Goal: Download file/media

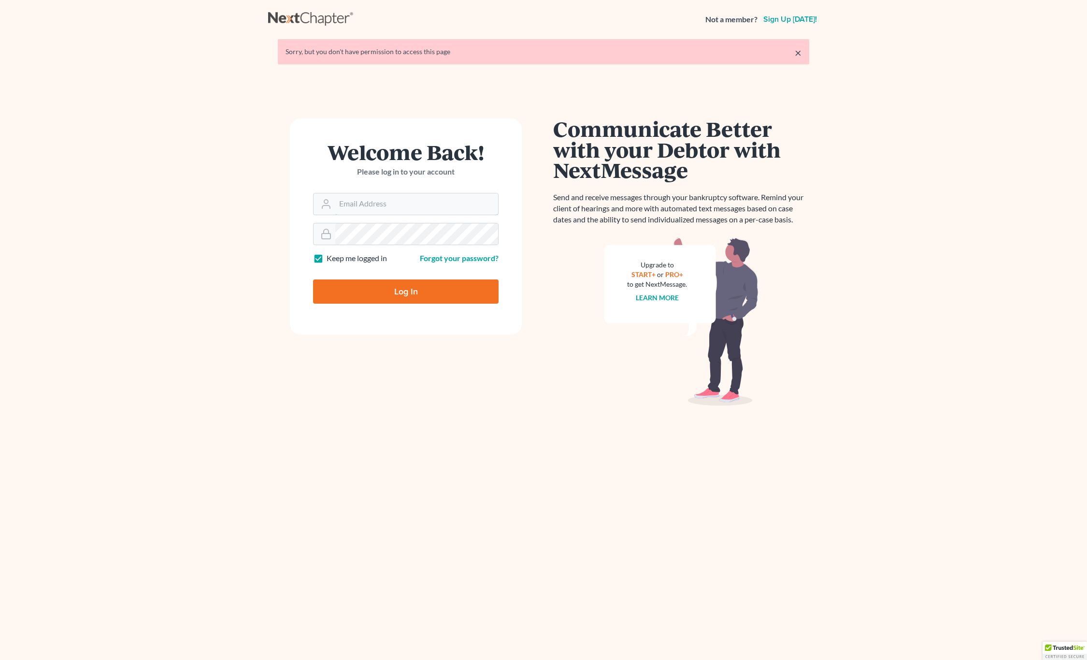
type input "[PERSON_NAME][EMAIL_ADDRESS][DOMAIN_NAME]"
type input "Thinking..."
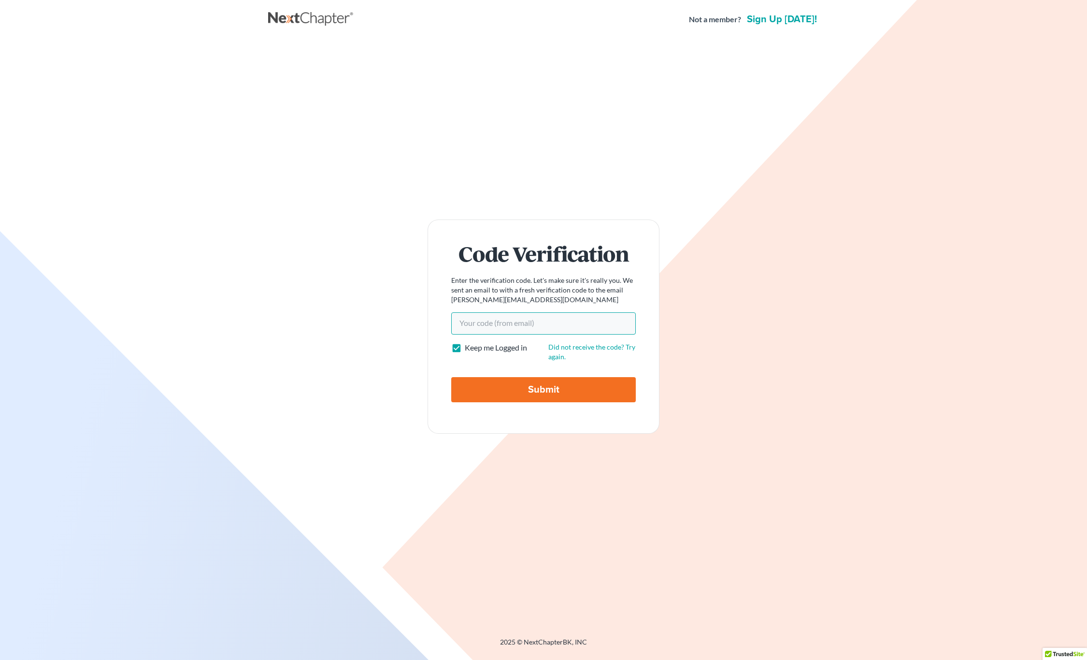
click at [485, 322] on input "Your code(from email)" at bounding box center [543, 323] width 185 height 22
type input "32de3e"
click at [535, 381] on input "Submit" at bounding box center [543, 389] width 185 height 25
type input "Thinking..."
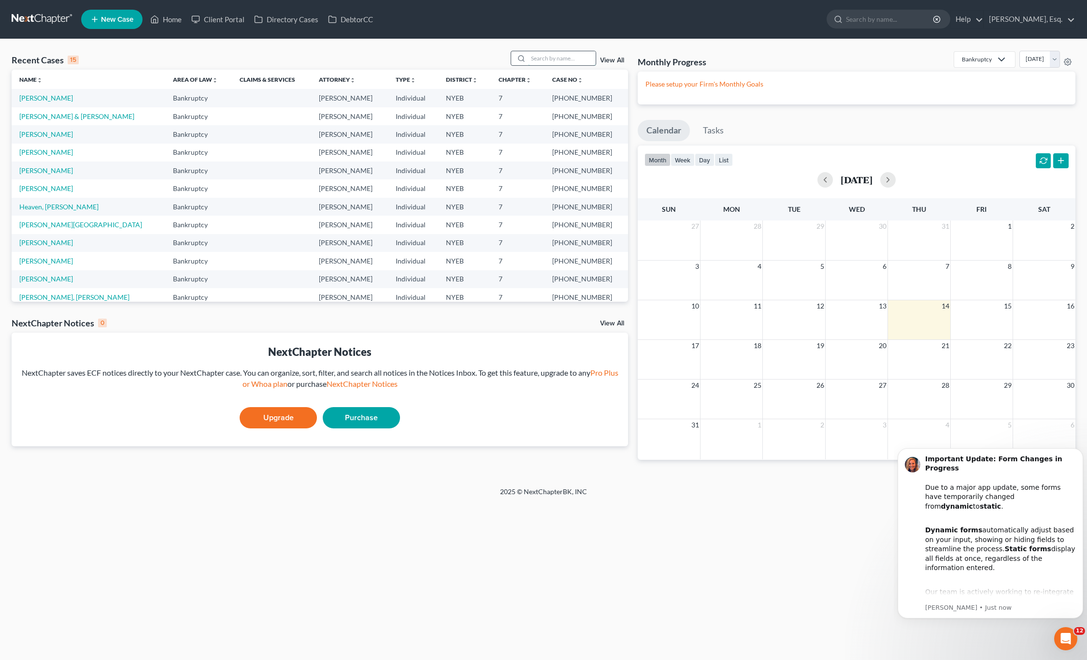
click at [546, 56] on input "search" at bounding box center [562, 58] width 68 height 14
type input "louis"
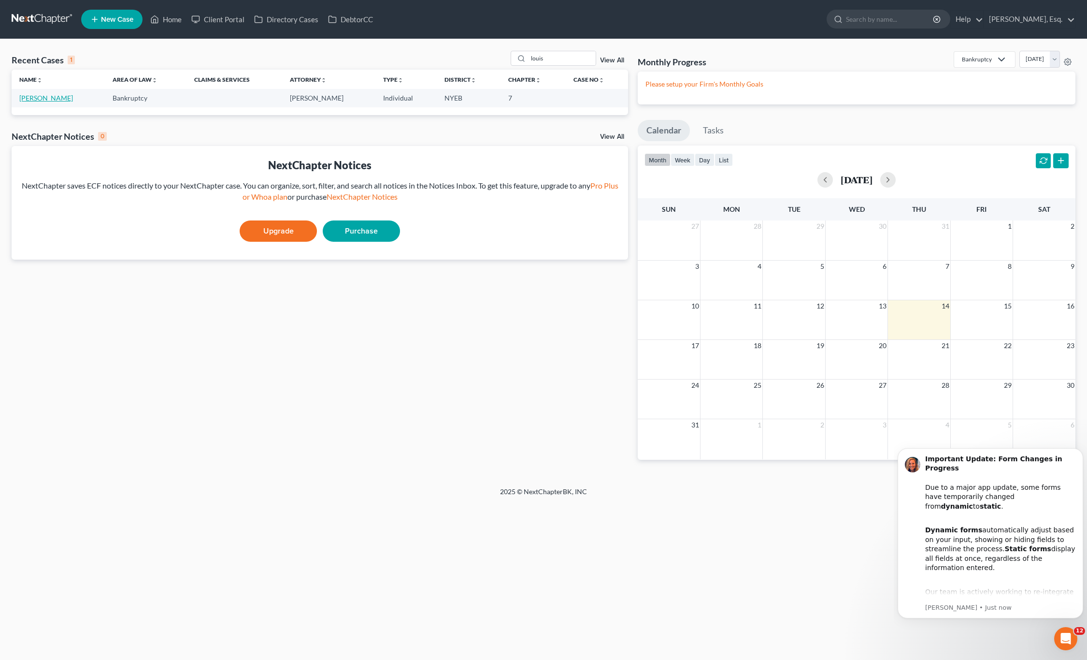
click at [42, 99] on link "[PERSON_NAME]" at bounding box center [46, 98] width 54 height 8
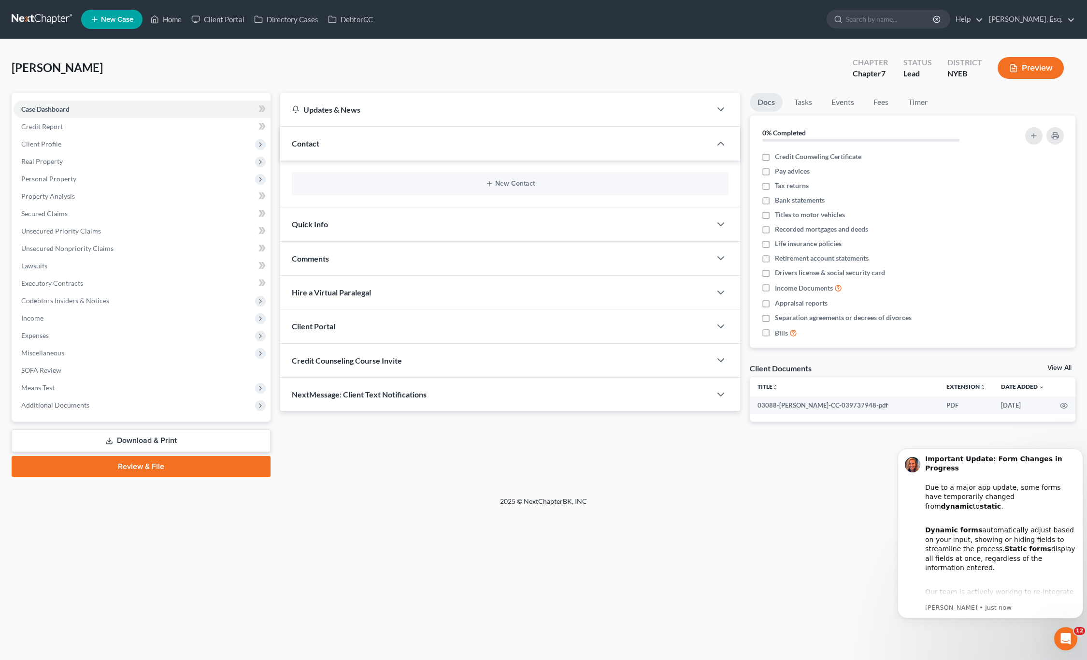
click at [158, 439] on link "Download & Print" at bounding box center [141, 440] width 259 height 23
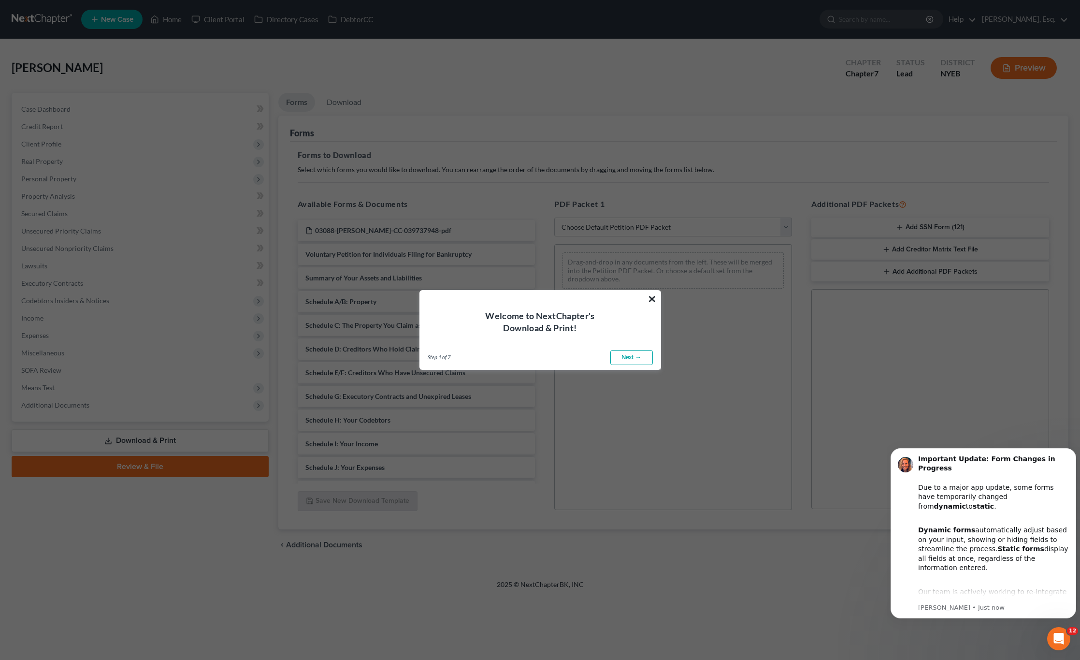
click at [651, 298] on button "×" at bounding box center [651, 298] width 9 height 15
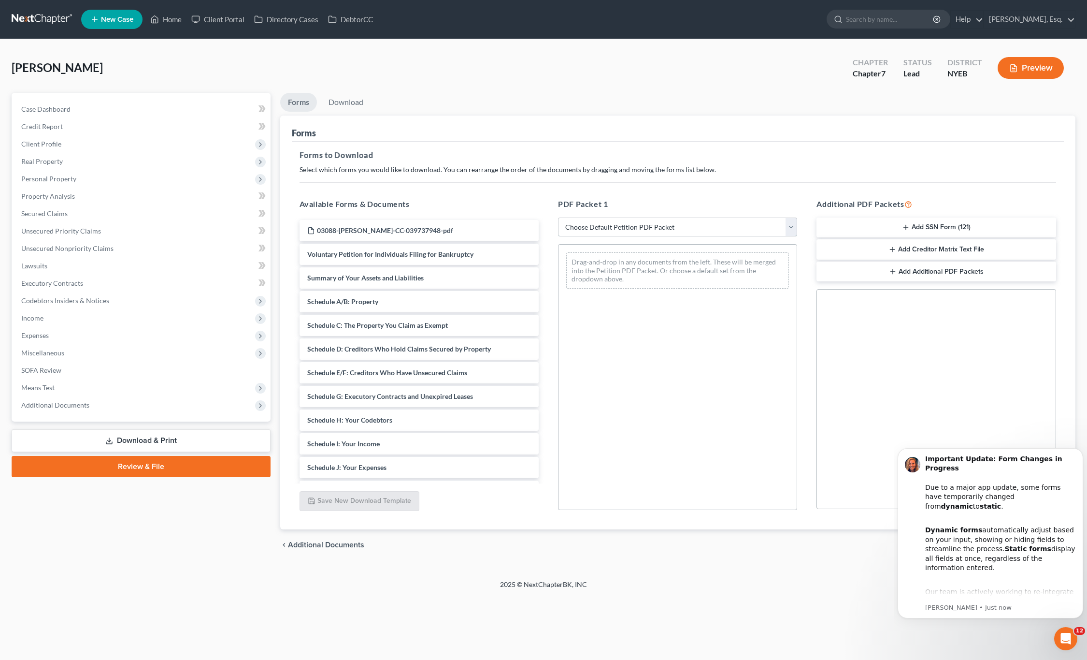
click at [708, 227] on select "Choose Default Petition PDF Packet Complete Bankruptcy Petition (all forms and …" at bounding box center [677, 226] width 239 height 19
click at [558, 217] on select "Choose Default Petition PDF Packet Complete Bankruptcy Petition (all forms and …" at bounding box center [677, 226] width 239 height 19
click at [761, 228] on select "Choose Default Petition PDF Packet Complete Bankruptcy Petition (all forms and …" at bounding box center [677, 226] width 239 height 19
select select "0"
click at [558, 217] on select "Choose Default Petition PDF Packet Complete Bankruptcy Petition (all forms and …" at bounding box center [677, 226] width 239 height 19
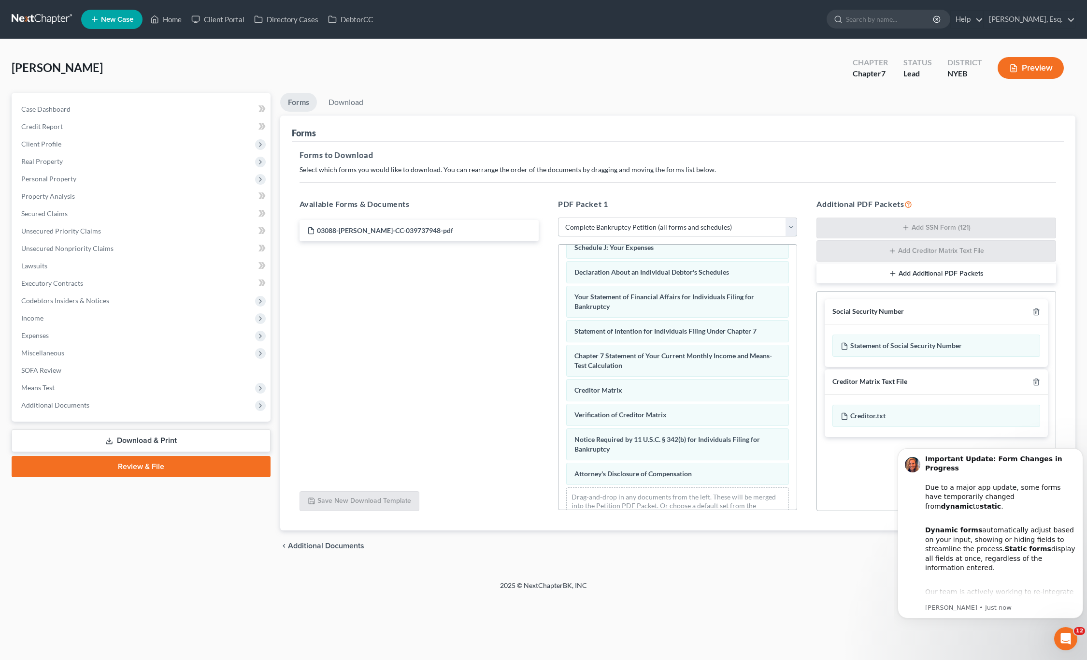
scroll to position [259, 0]
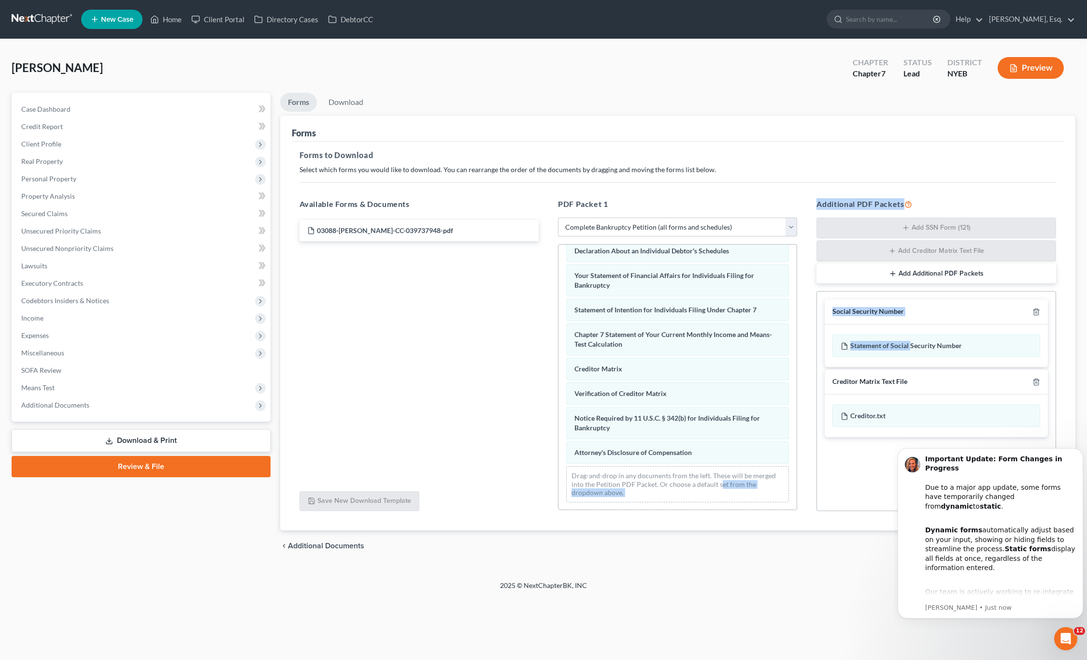
drag, startPoint x: 911, startPoint y: 340, endPoint x: 721, endPoint y: 481, distance: 236.9
click at [721, 481] on div "Available Forms & Documents 03088-NYE-CC-039737948-pdf Save New Download Templa…" at bounding box center [678, 354] width 776 height 329
click at [817, 480] on div "Social Security Number Statement of Social Security Number Creditor Matrix Text…" at bounding box center [936, 401] width 239 height 220
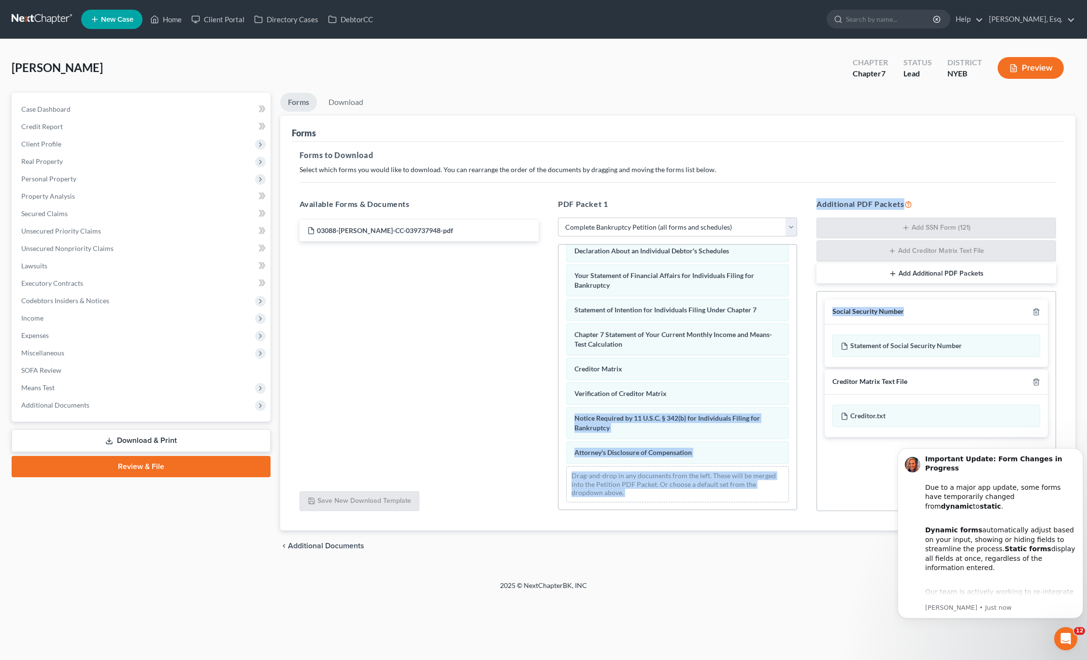
drag, startPoint x: 946, startPoint y: 309, endPoint x: 813, endPoint y: 395, distance: 158.7
click at [808, 399] on div "Additional PDF Packets Add SSN Form (121) Add Creditor Matrix Text File Add Add…" at bounding box center [936, 354] width 259 height 329
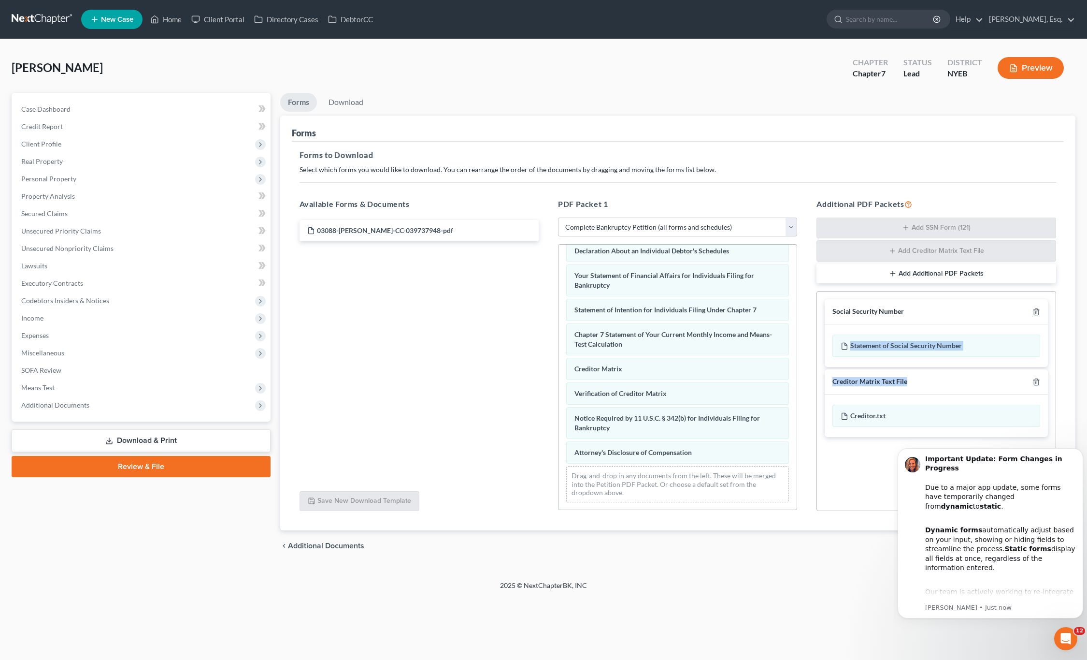
click at [927, 270] on button "Add Additional PDF Packets" at bounding box center [936, 273] width 239 height 20
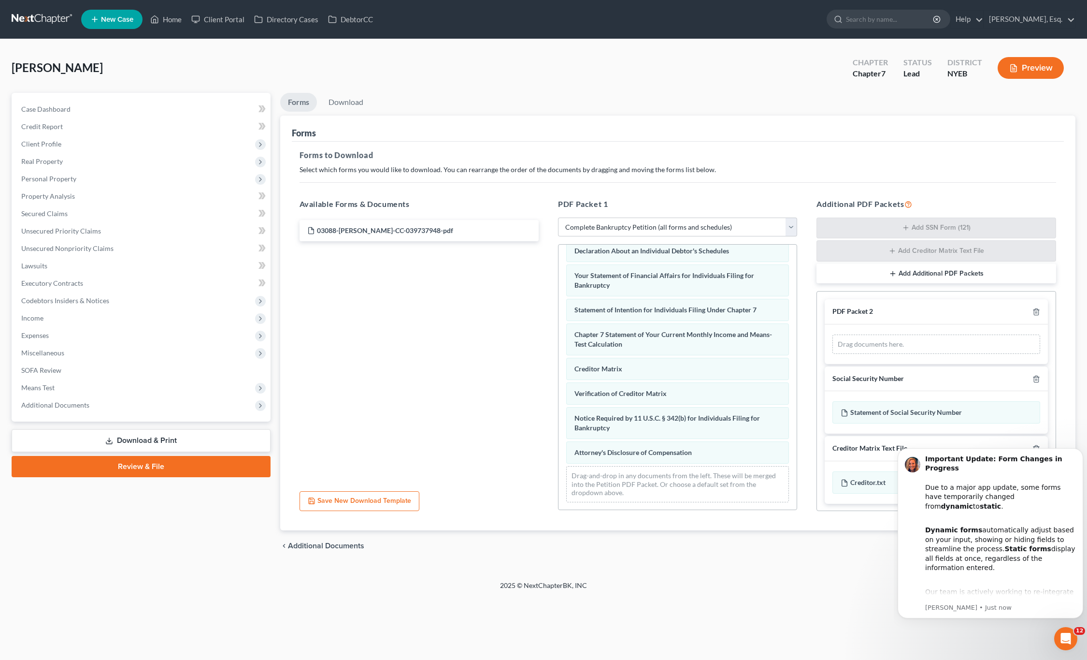
click at [1035, 308] on div "PDF Packet 2" at bounding box center [936, 311] width 223 height 25
click at [1033, 312] on icon "button" at bounding box center [1037, 312] width 8 height 8
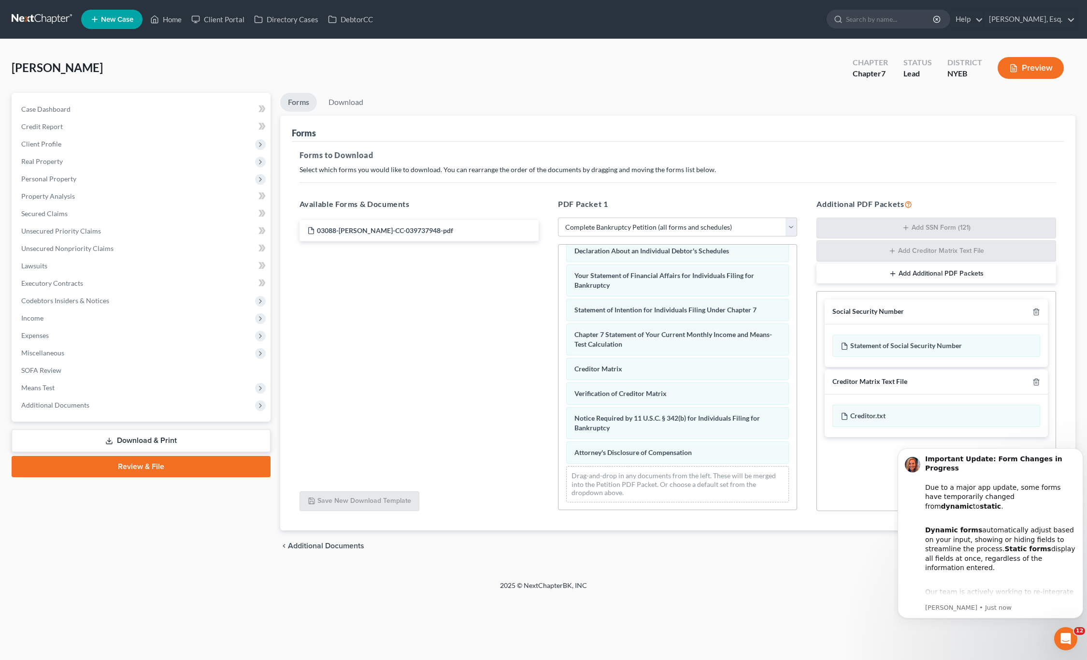
click at [959, 634] on div "Home New Case Client Portal Directory Cases DebtorCC Theodore Alatsas, Esq. ted…" at bounding box center [543, 330] width 1087 height 660
click at [1051, 629] on body "Important Update: Form Changes in Progress Due to a major app update, some form…" at bounding box center [991, 533] width 186 height 192
click at [1067, 634] on icon "Open Intercom Messenger" at bounding box center [1066, 639] width 16 height 16
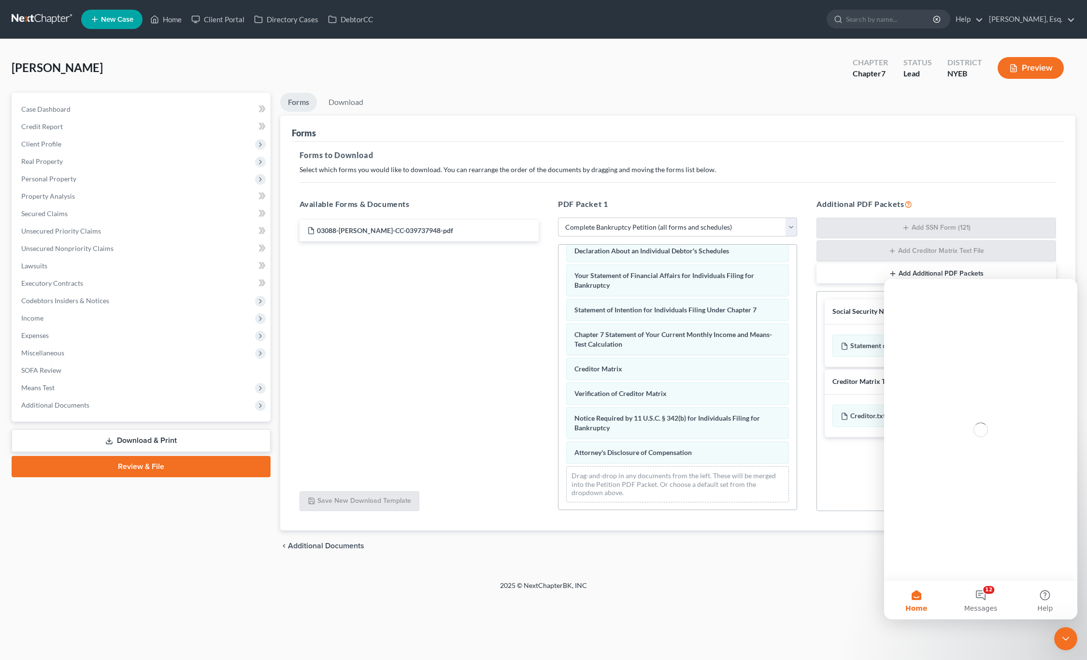
scroll to position [0, 0]
click at [1067, 634] on icon "Close Intercom Messenger" at bounding box center [1066, 638] width 12 height 12
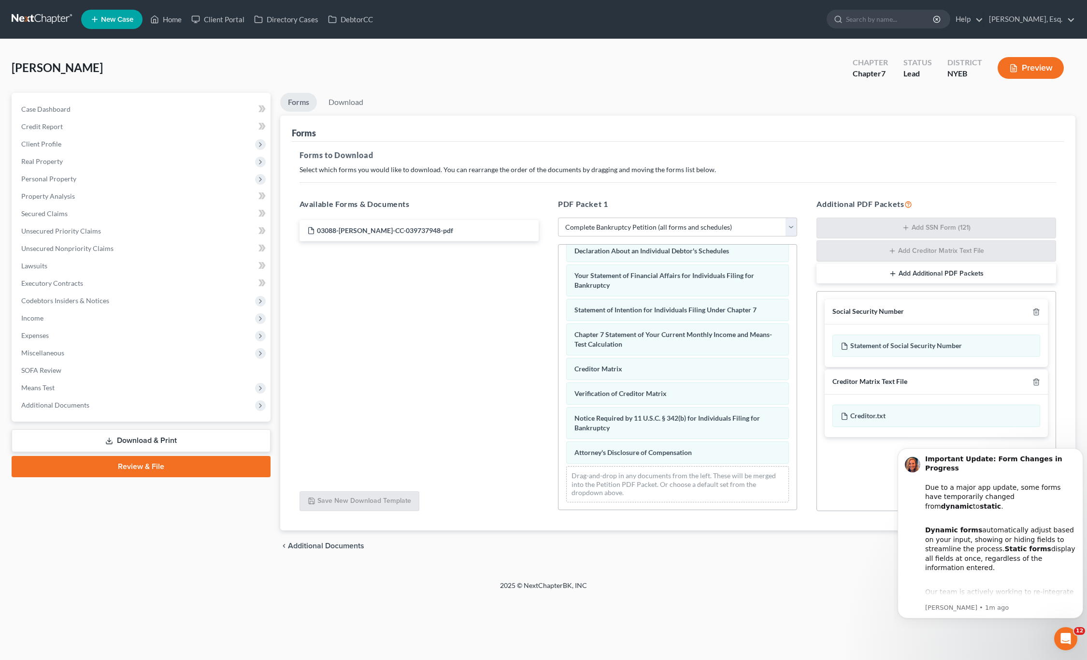
click at [864, 613] on div "Home New Case Client Portal Directory Cases DebtorCC Theodore Alatsas, Esq. ted…" at bounding box center [543, 330] width 1087 height 660
drag, startPoint x: 794, startPoint y: 563, endPoint x: 822, endPoint y: 544, distance: 34.4
click at [794, 562] on div "Petition Navigation Case Dashboard Payments Invoices Payments Payments Credit R…" at bounding box center [544, 331] width 1064 height 476
click at [1087, 372] on div "Louis, Bengy Upgraded Chapter Chapter 7 Status Lead District NYEB Preview Petit…" at bounding box center [543, 309] width 1087 height 541
click at [1066, 636] on icon "Open Intercom Messenger" at bounding box center [1066, 638] width 7 height 8
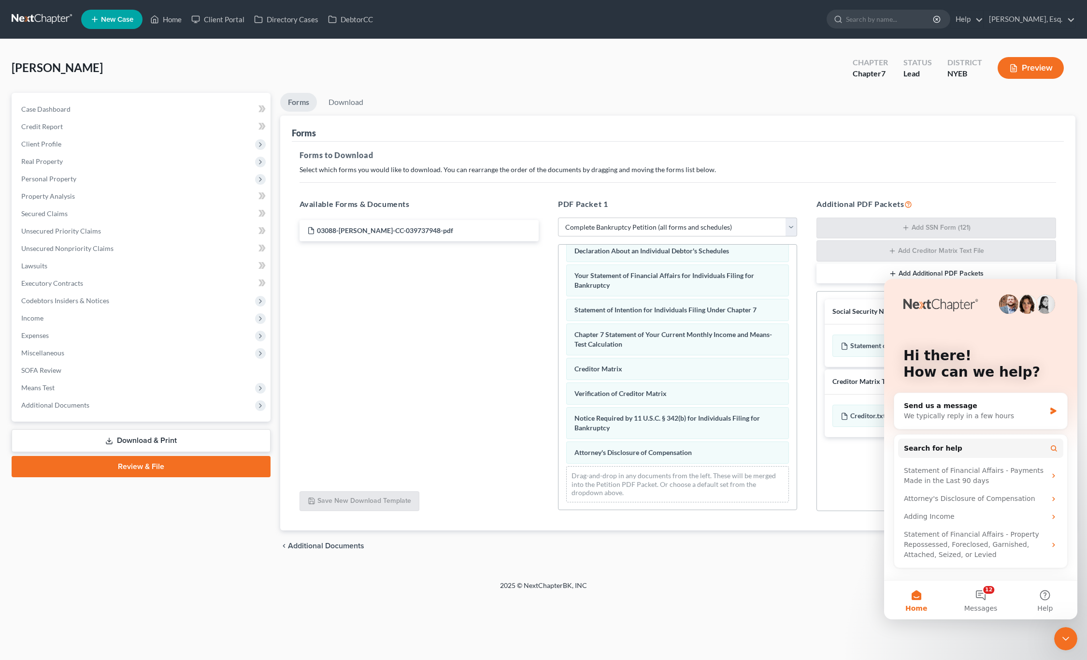
click at [1066, 637] on icon "Close Intercom Messenger" at bounding box center [1066, 638] width 12 height 12
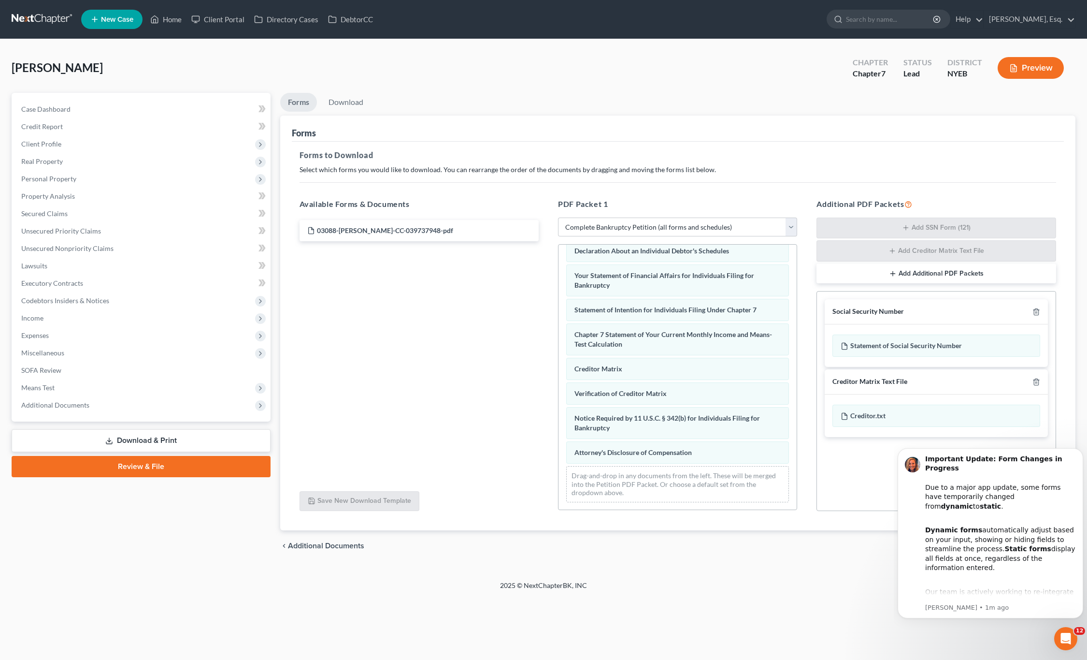
click at [1066, 637] on icon "Open Intercom Messenger" at bounding box center [1066, 639] width 16 height 16
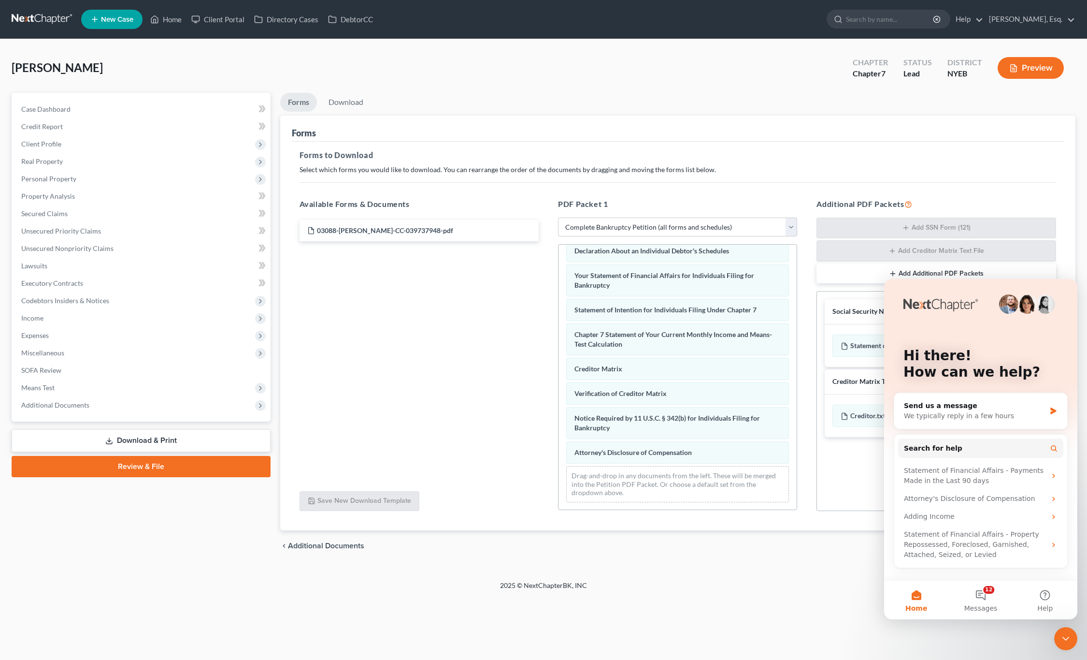
click at [851, 617] on div "Home New Case Client Portal Directory Cases DebtorCC Theodore Alatsas, Esq. ted…" at bounding box center [543, 330] width 1087 height 660
click at [144, 439] on link "Download & Print" at bounding box center [141, 440] width 259 height 23
click at [144, 438] on link "Download & Print" at bounding box center [141, 440] width 259 height 23
click at [1063, 643] on icon "Close Intercom Messenger" at bounding box center [1066, 638] width 12 height 12
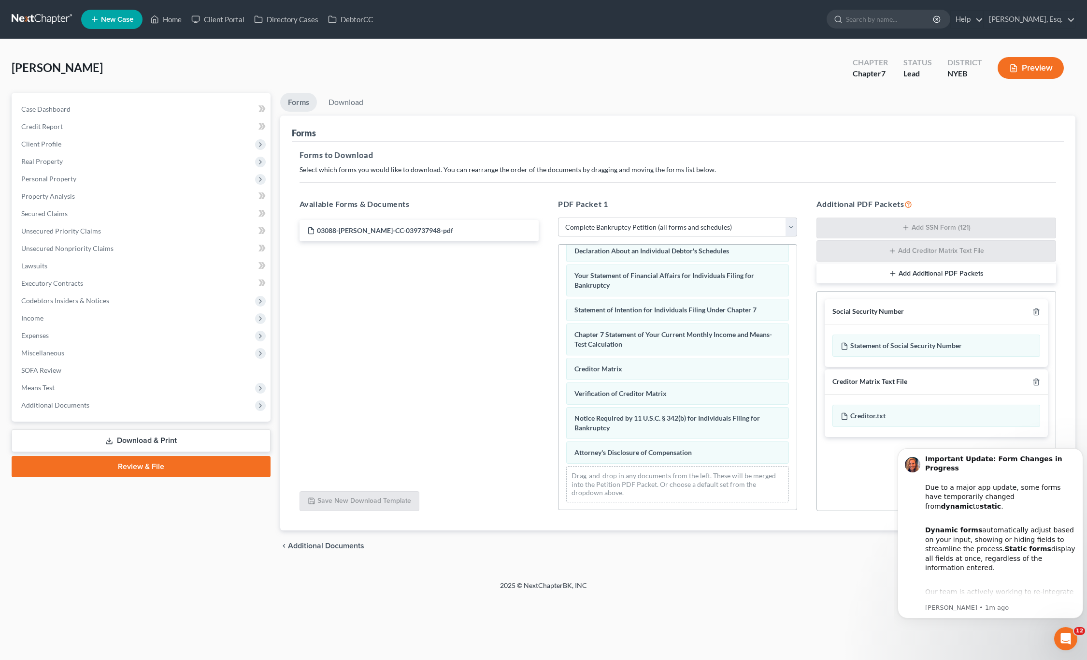
click at [1063, 643] on icon "Open Intercom Messenger" at bounding box center [1066, 639] width 16 height 16
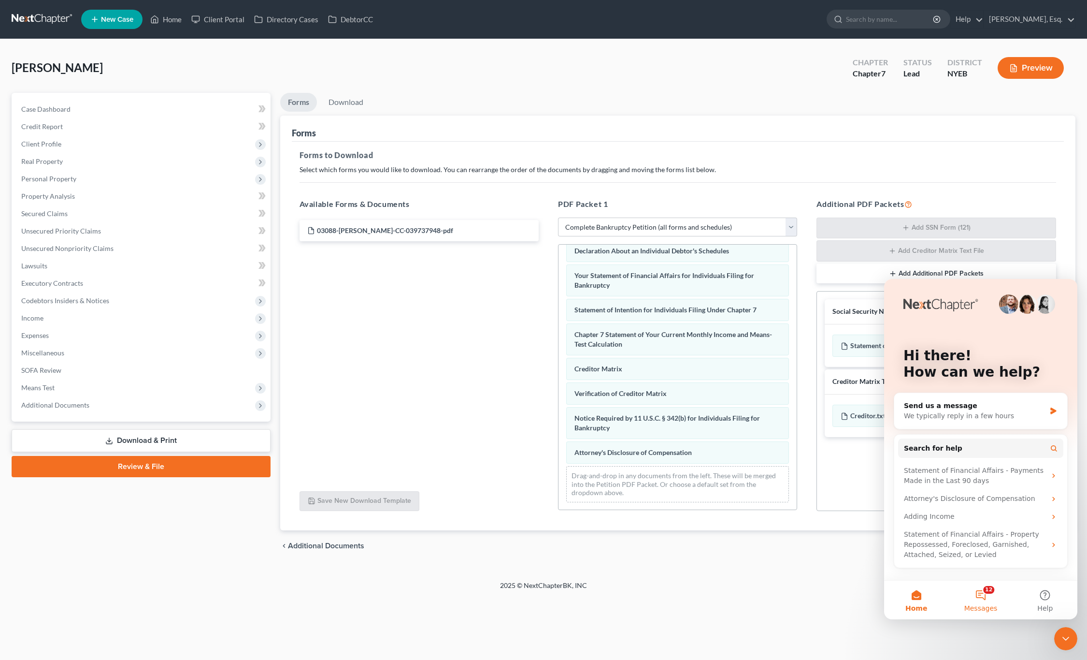
click at [991, 596] on button "12 Messages" at bounding box center [981, 599] width 64 height 39
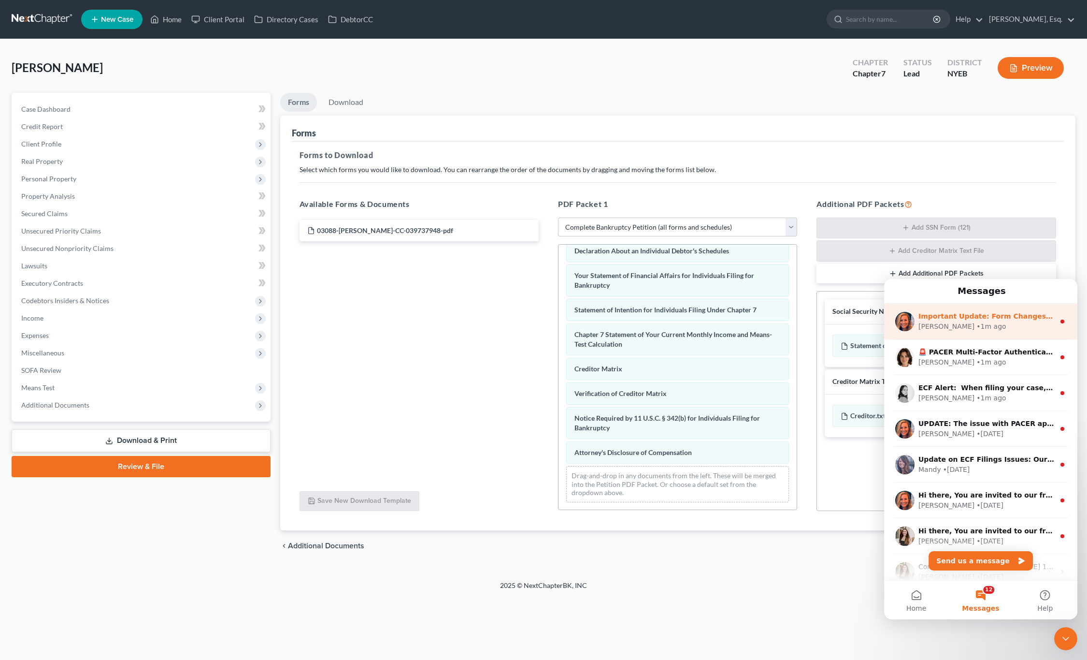
click at [1046, 325] on div "Kelly • 1m ago" at bounding box center [987, 326] width 136 height 10
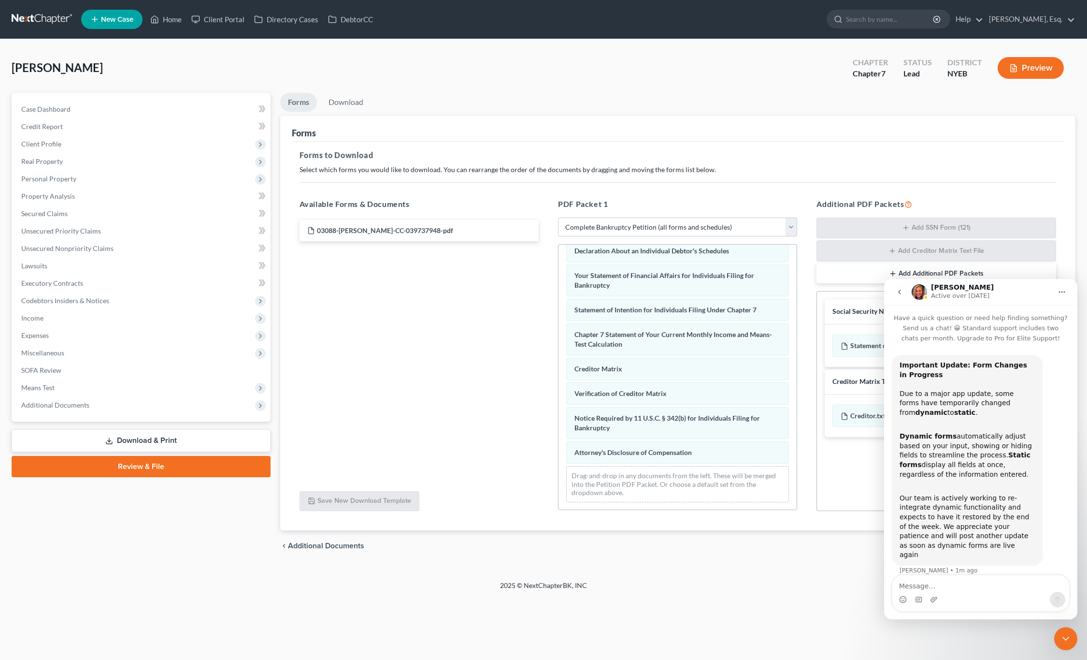
click at [908, 292] on button "go back" at bounding box center [900, 292] width 18 height 18
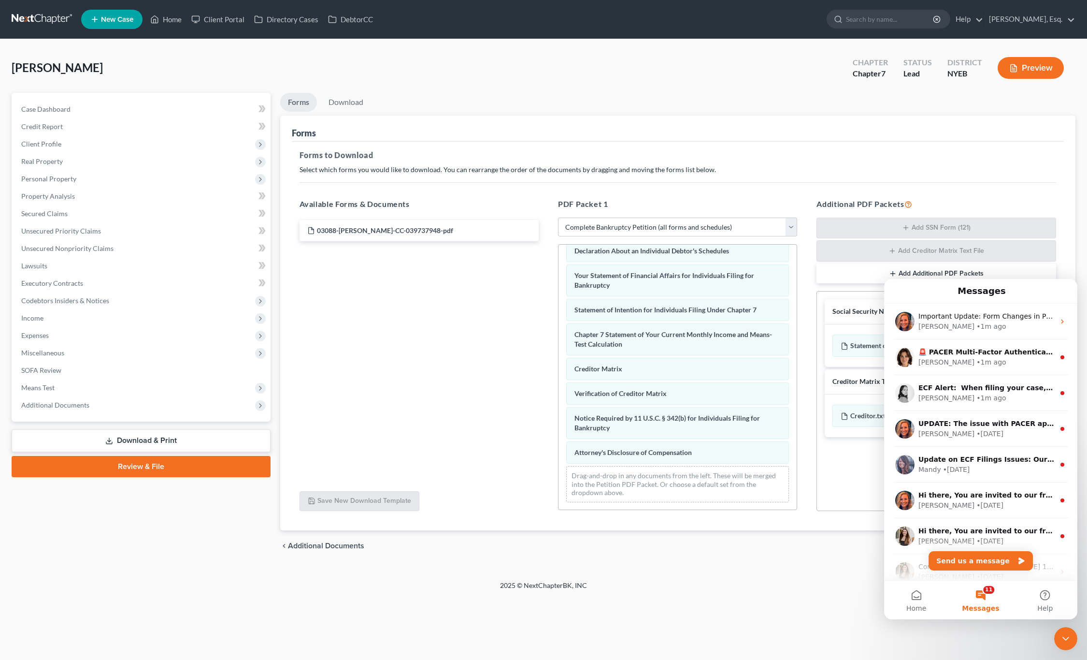
click at [1069, 642] on icon "Close Intercom Messenger" at bounding box center [1066, 638] width 12 height 12
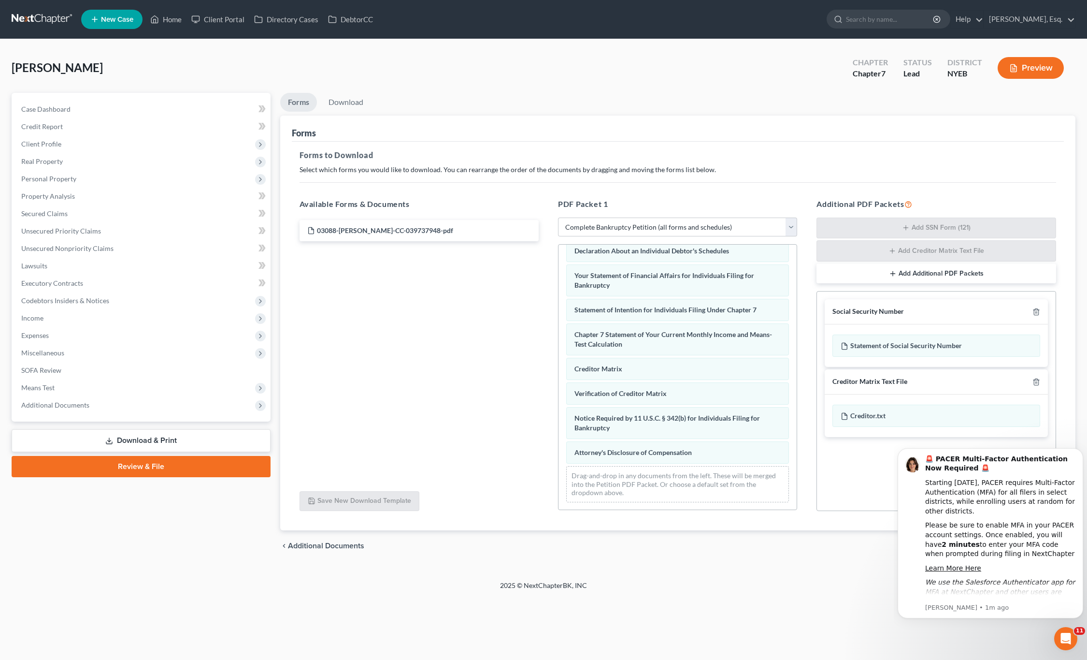
click at [1069, 642] on icon "Open Intercom Messenger" at bounding box center [1066, 639] width 16 height 16
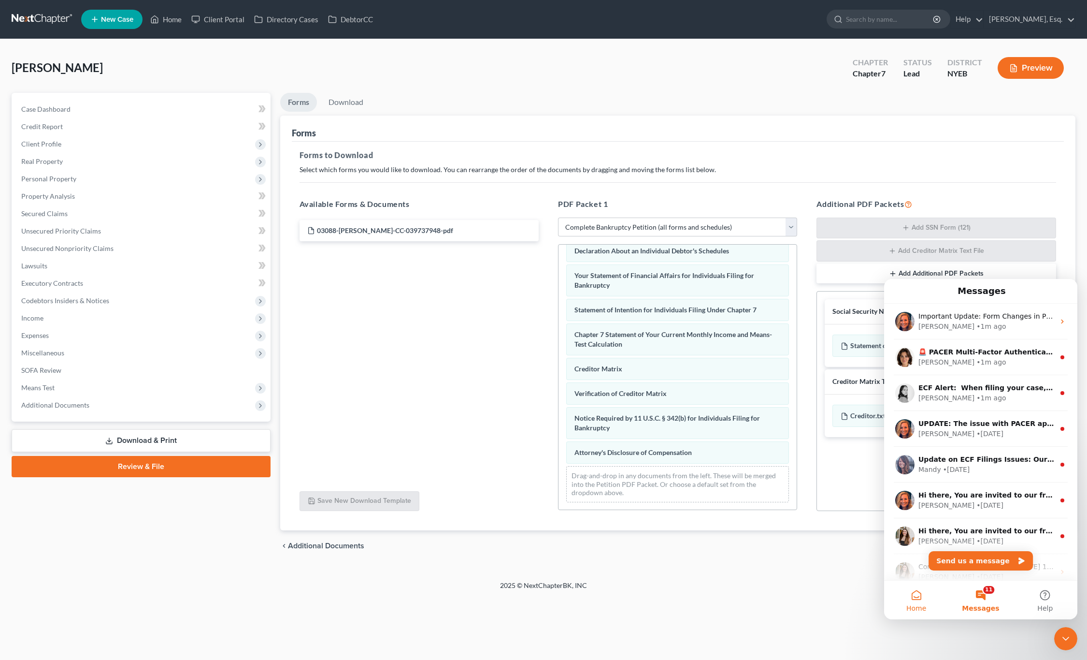
click at [920, 601] on button "Home" at bounding box center [916, 599] width 64 height 39
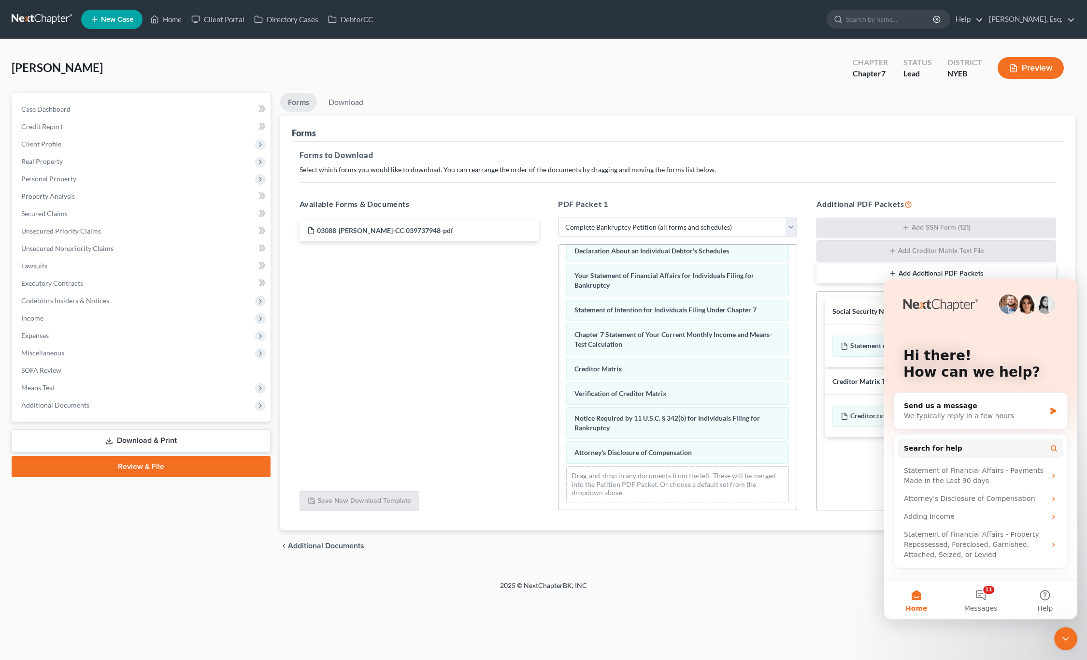
click at [916, 600] on button "Home" at bounding box center [916, 599] width 64 height 39
click at [1065, 633] on icon "Close Intercom Messenger" at bounding box center [1066, 638] width 12 height 12
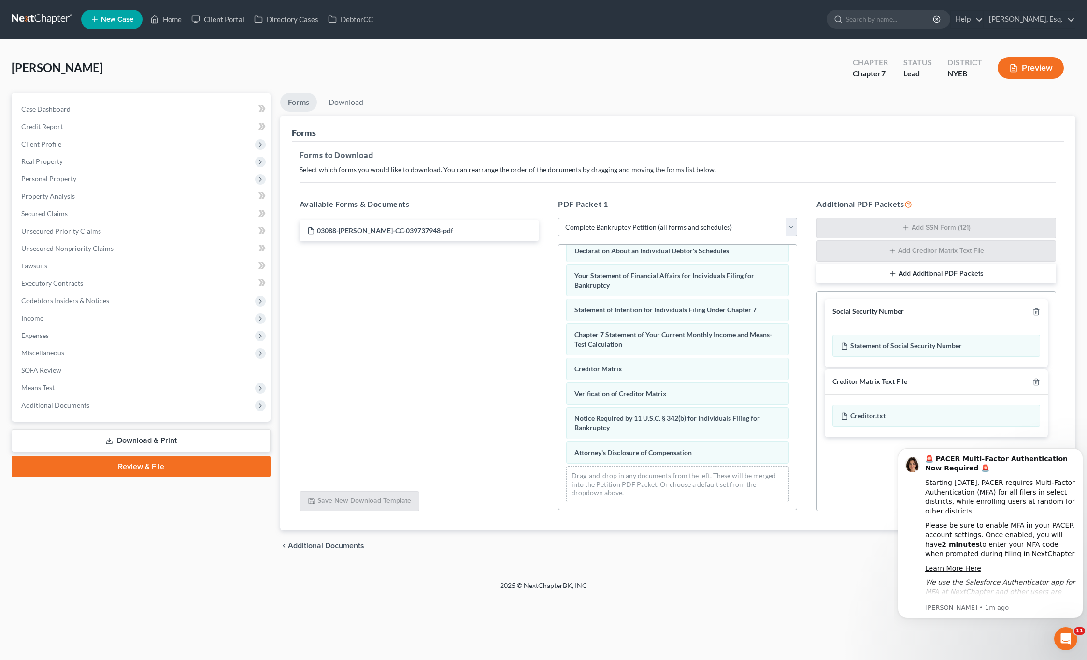
click at [1067, 640] on icon "Open Intercom Messenger" at bounding box center [1066, 639] width 16 height 16
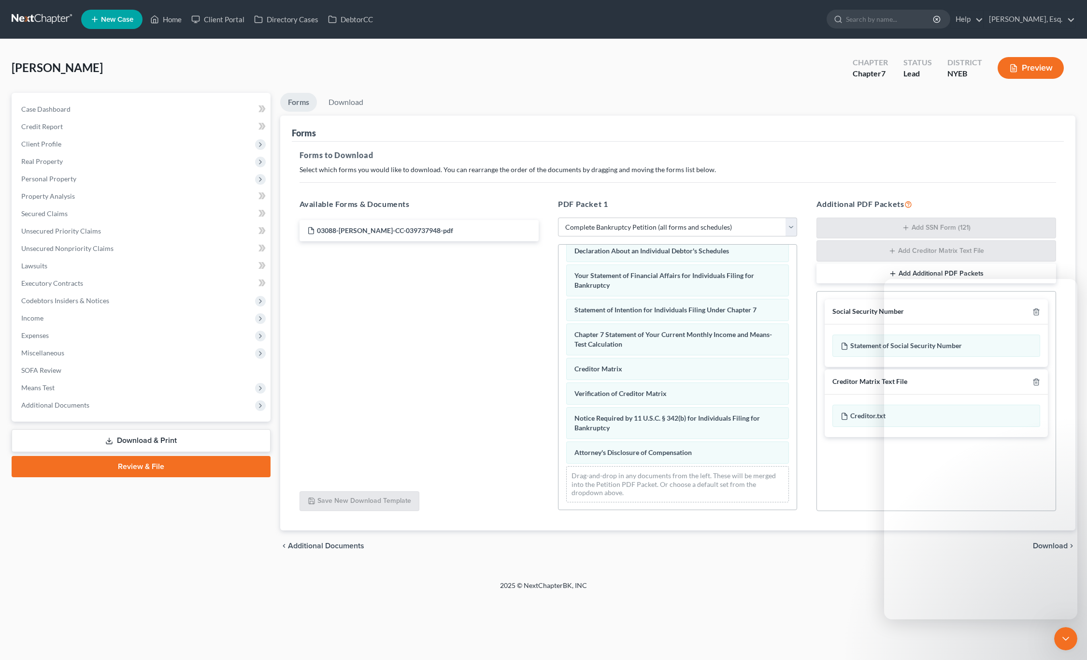
click at [744, 593] on div "2025 © NextChapterBK, INC" at bounding box center [543, 588] width 551 height 17
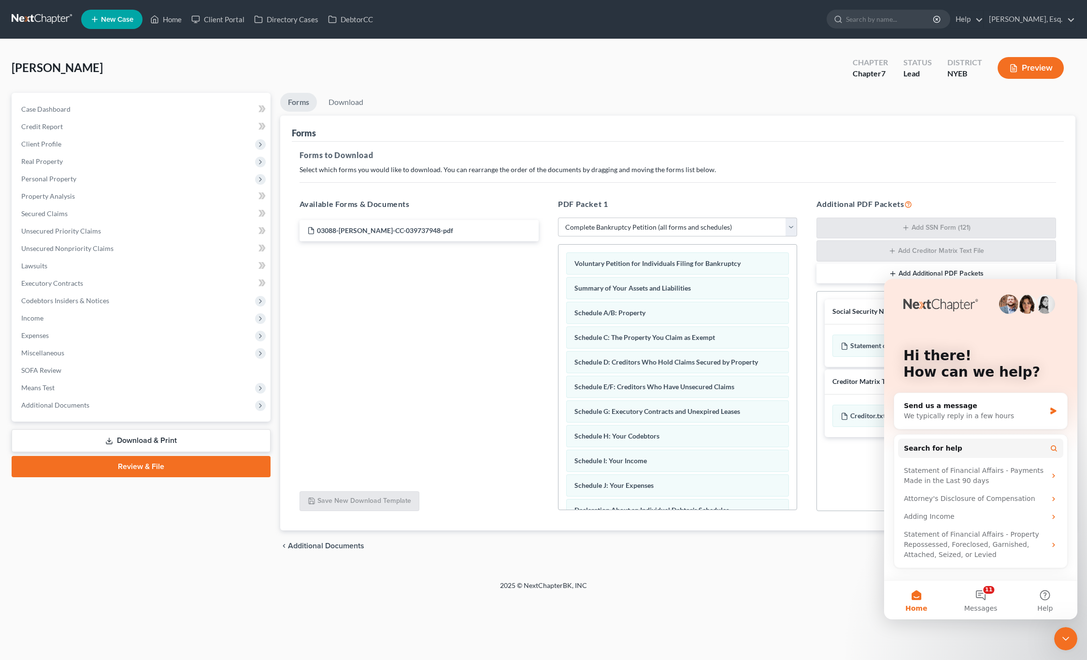
click at [1063, 636] on icon "Close Intercom Messenger" at bounding box center [1066, 638] width 12 height 12
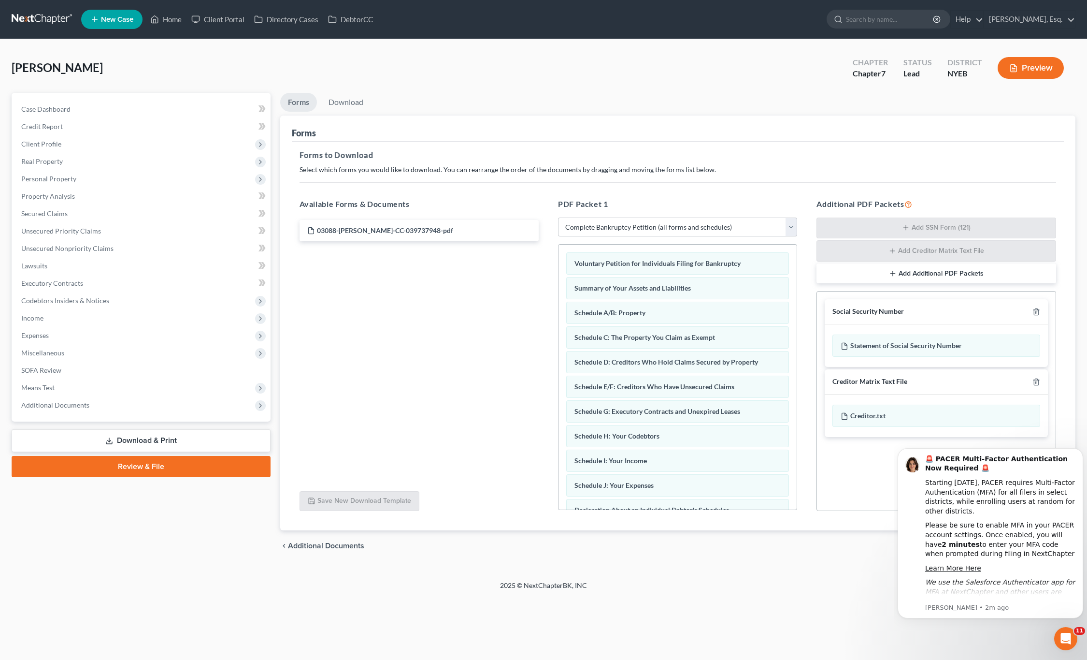
drag, startPoint x: 15, startPoint y: 9, endPoint x: 998, endPoint y: 649, distance: 1172.9
click at [998, 649] on div "Home New Case Client Portal Directory Cases DebtorCC Theodore Alatsas, Esq. ted…" at bounding box center [543, 330] width 1087 height 660
click at [1071, 633] on div "Open Intercom Messenger" at bounding box center [1066, 638] width 32 height 32
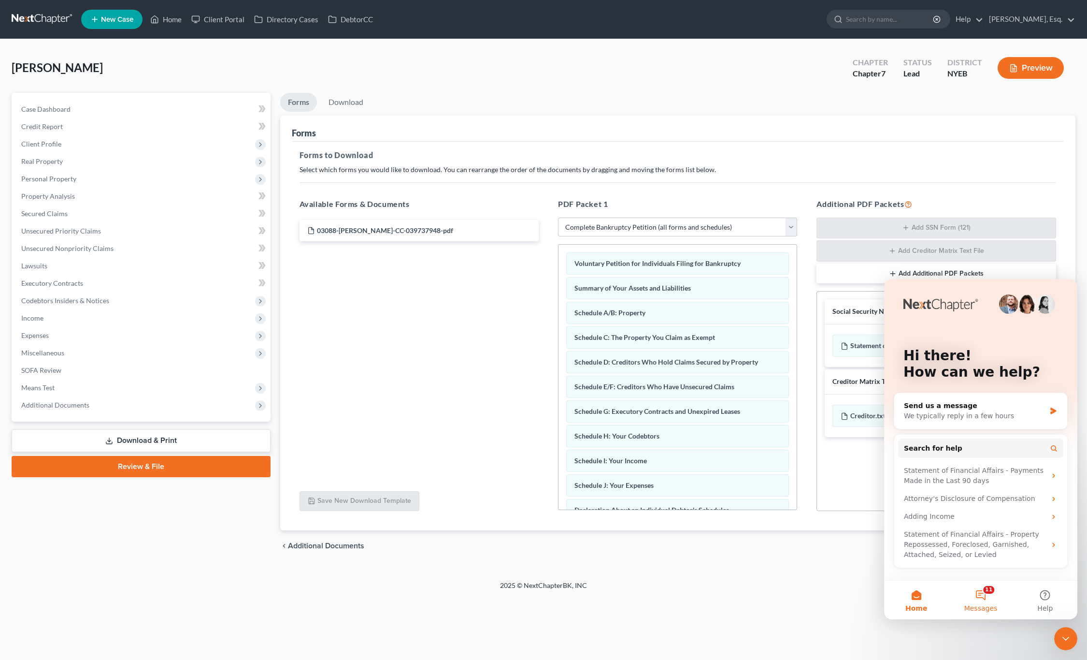
click at [987, 597] on button "11 Messages" at bounding box center [981, 599] width 64 height 39
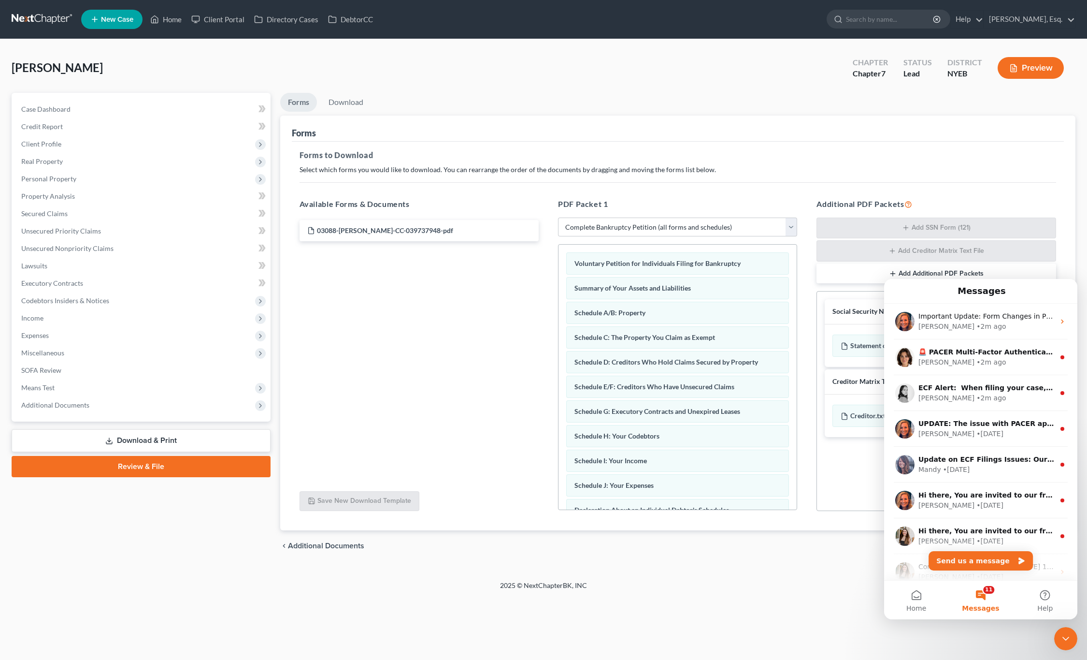
click at [1064, 644] on div "Close Intercom Messenger" at bounding box center [1065, 638] width 23 height 23
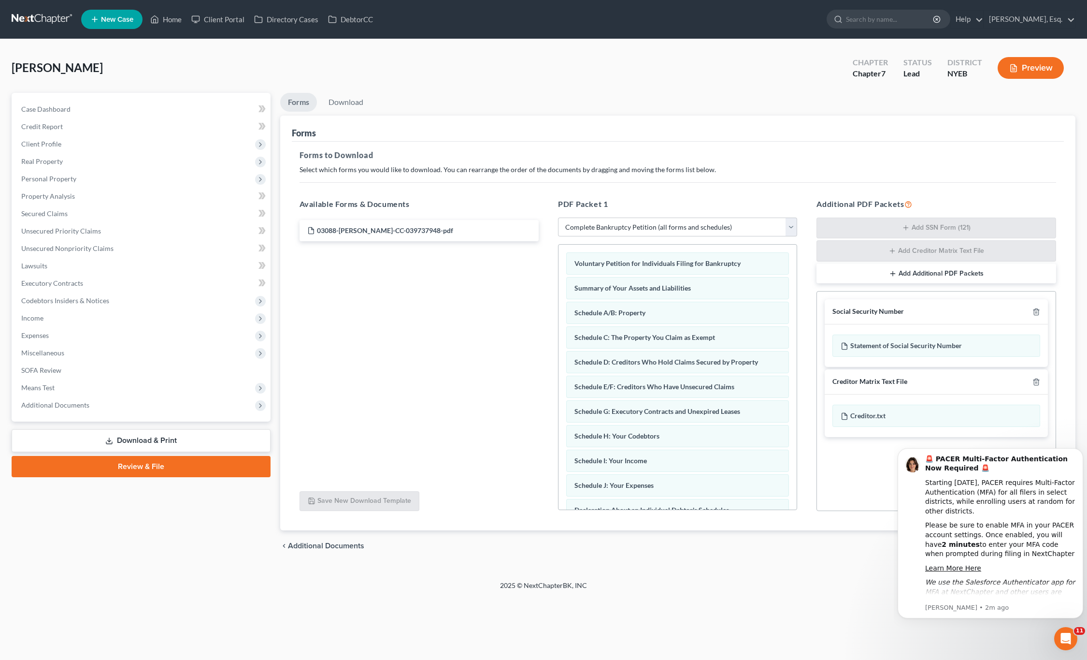
click at [1064, 645] on div "Open Intercom Messenger" at bounding box center [1066, 638] width 32 height 32
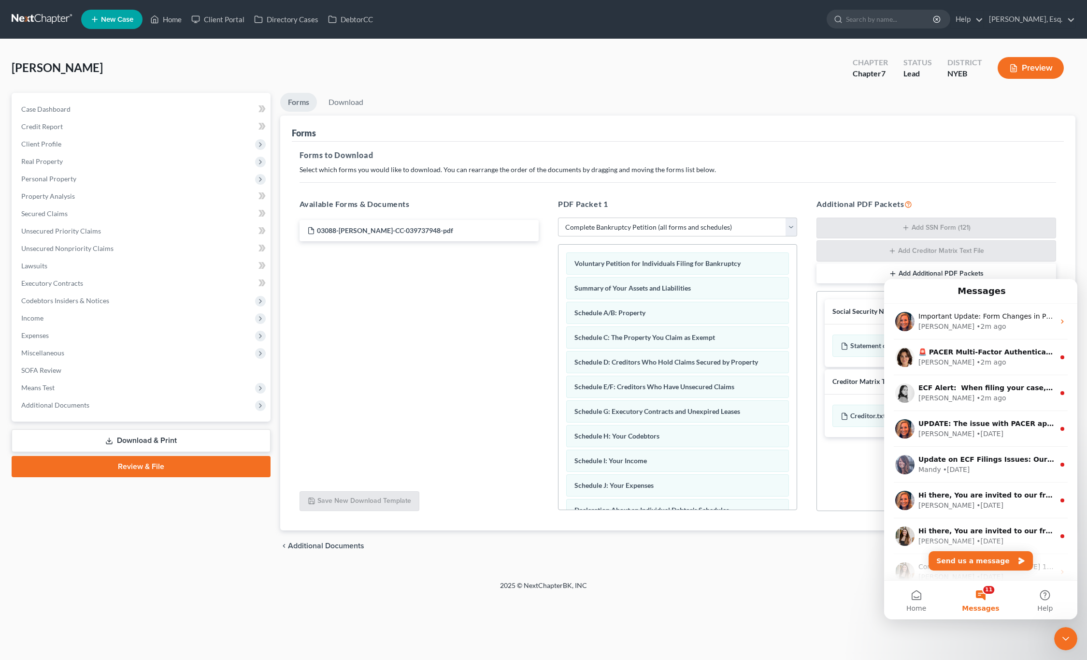
scroll to position [120, 0]
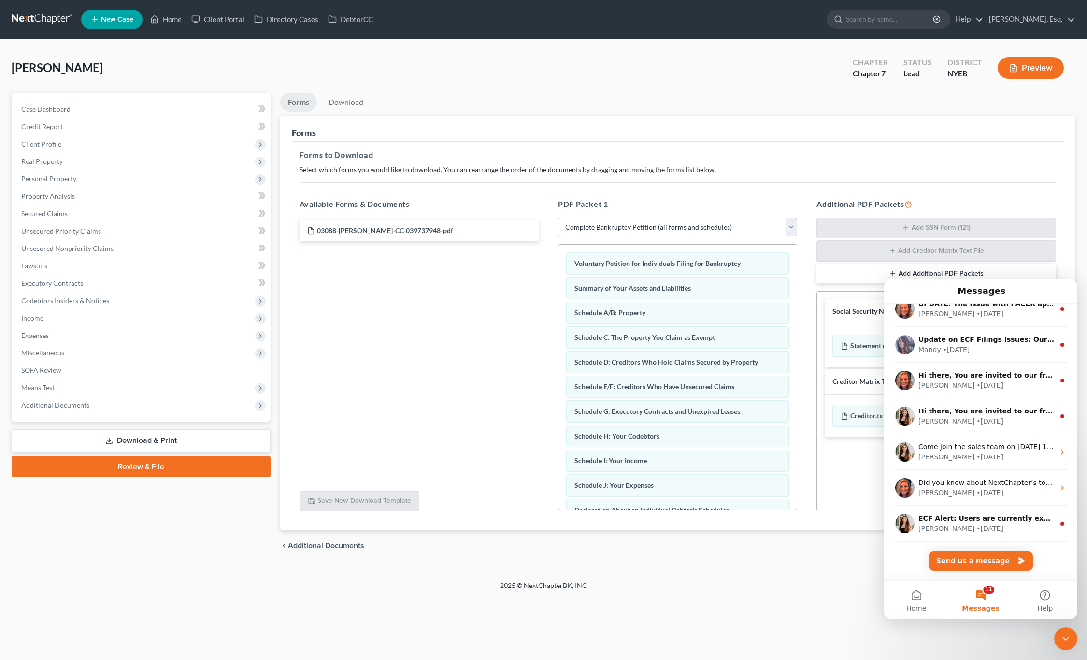
click at [1060, 631] on div "Close Intercom Messenger" at bounding box center [1065, 638] width 23 height 23
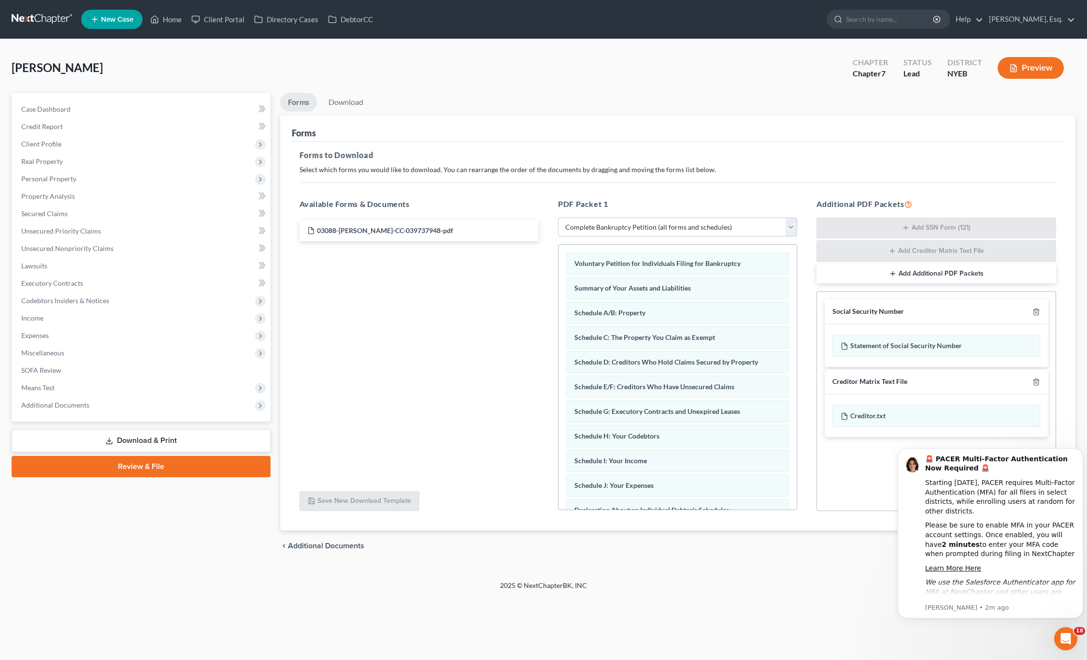
scroll to position [0, 0]
click at [1079, 449] on icon "Dismiss notification" at bounding box center [1079, 450] width 3 height 3
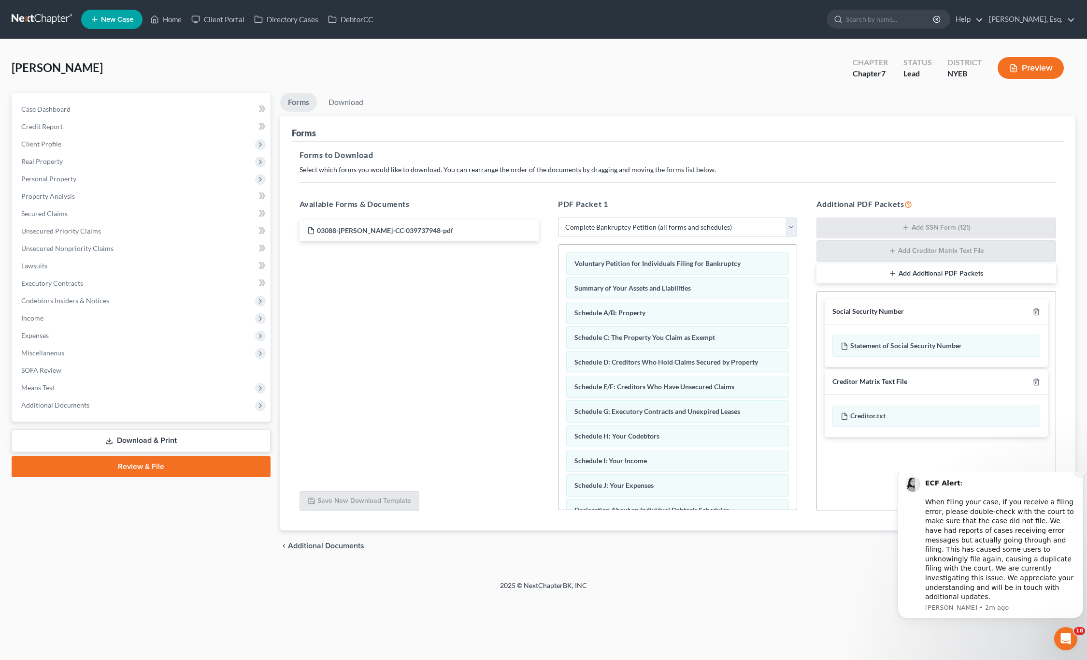
click at [1078, 473] on icon "Dismiss notification" at bounding box center [1080, 470] width 5 height 5
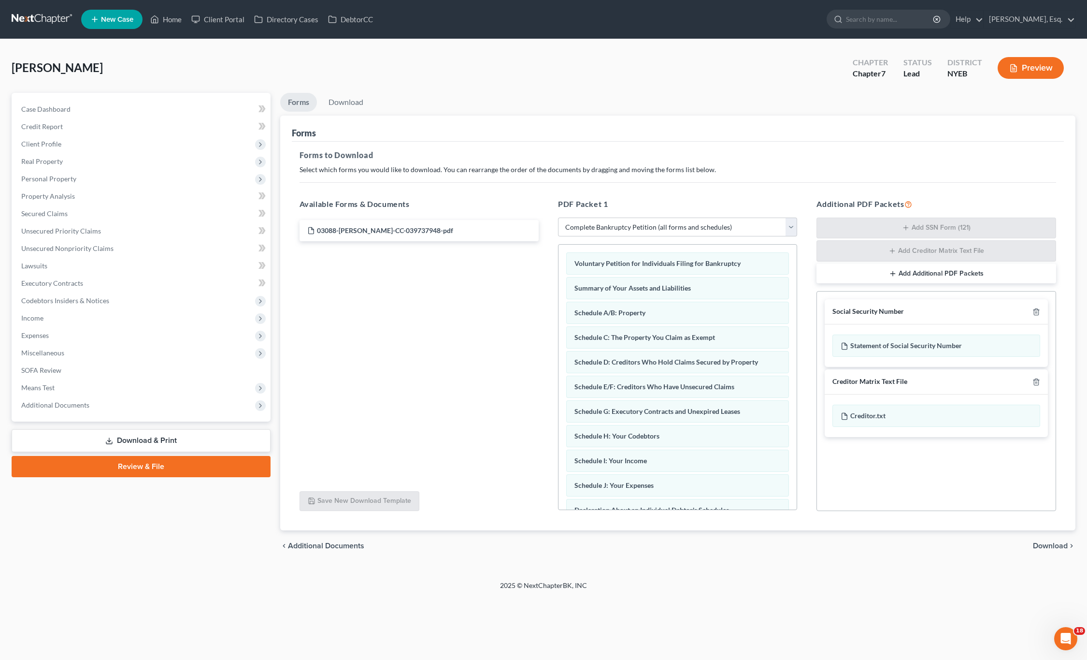
click at [1057, 546] on span "Download" at bounding box center [1050, 546] width 35 height 8
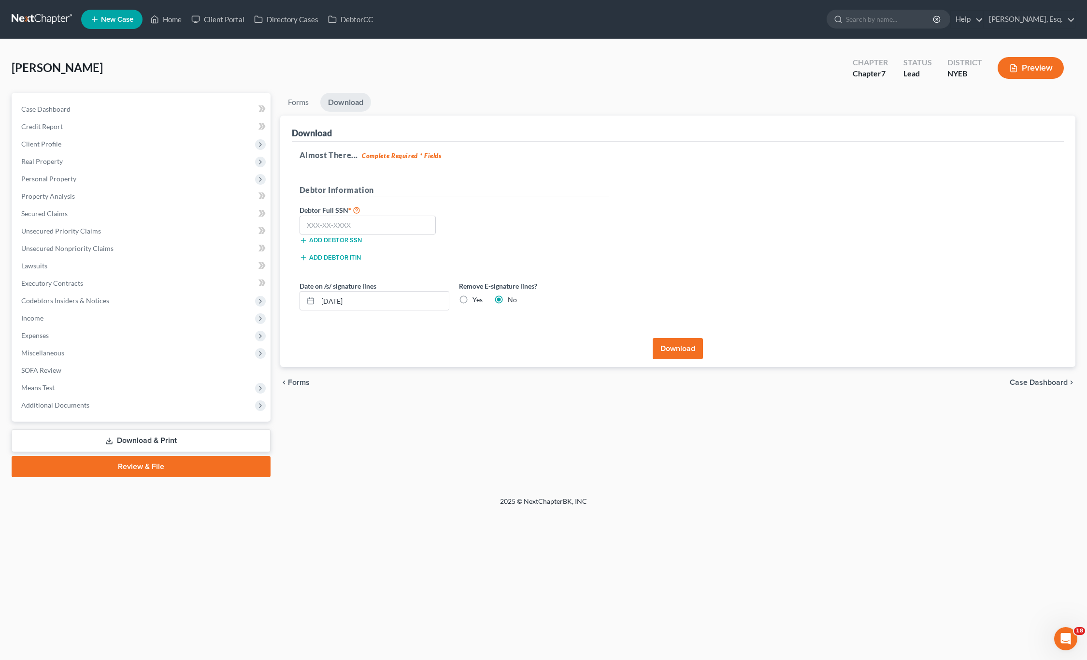
click at [473, 300] on label "Yes" at bounding box center [478, 300] width 10 height 10
click at [476, 300] on input "Yes" at bounding box center [479, 298] width 6 height 6
radio input "true"
radio input "false"
click at [319, 218] on input "text" at bounding box center [368, 225] width 137 height 19
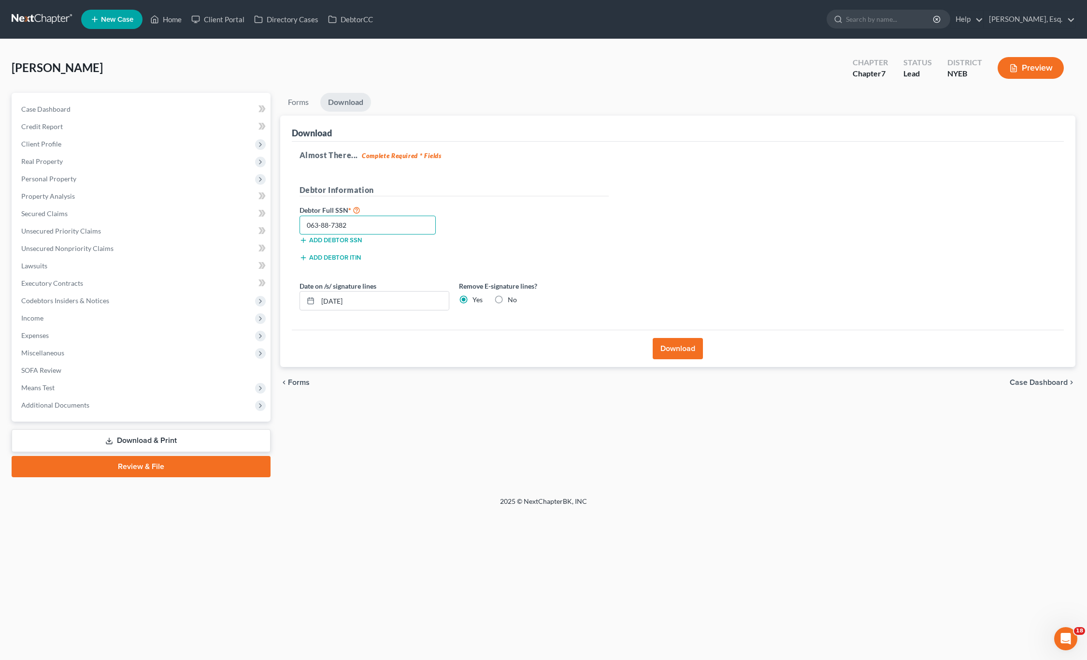
type input "063-88-7382"
click at [680, 346] on button "Download" at bounding box center [678, 348] width 50 height 21
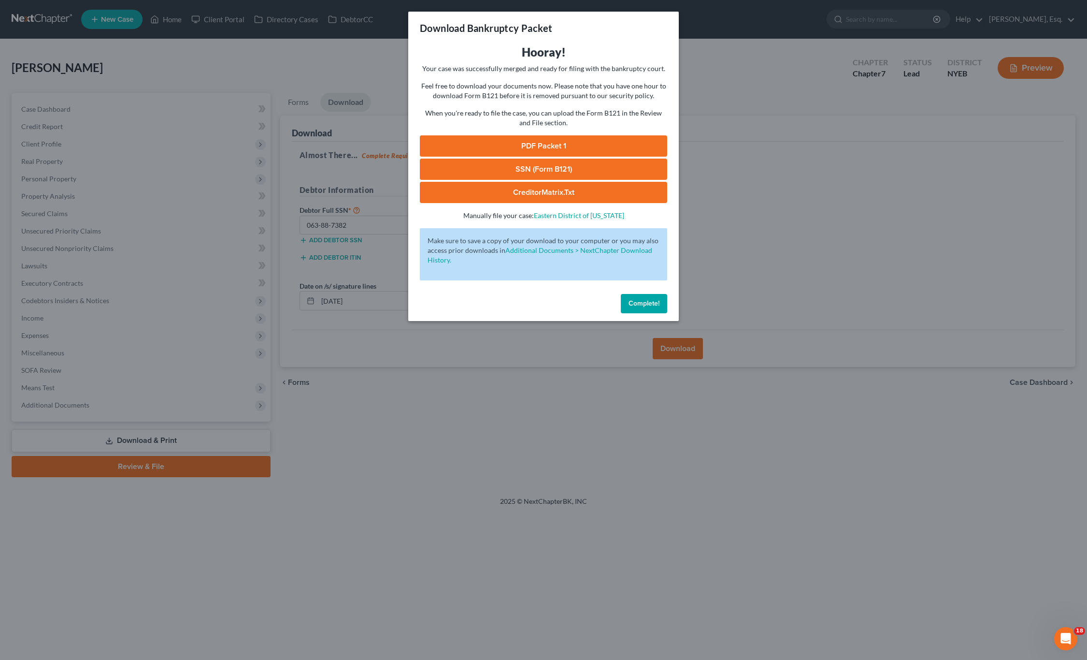
click at [537, 146] on link "PDF Packet 1" at bounding box center [543, 145] width 247 height 21
click at [533, 169] on link "SSN (Form B121)" at bounding box center [543, 168] width 247 height 21
click at [538, 191] on link "CreditorMatrix.txt" at bounding box center [543, 192] width 247 height 21
